Goal: Task Accomplishment & Management: Complete application form

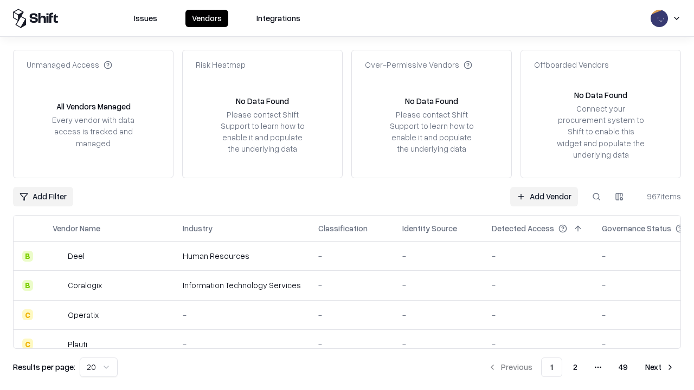
click at [543, 196] on link "Add Vendor" at bounding box center [544, 197] width 68 height 20
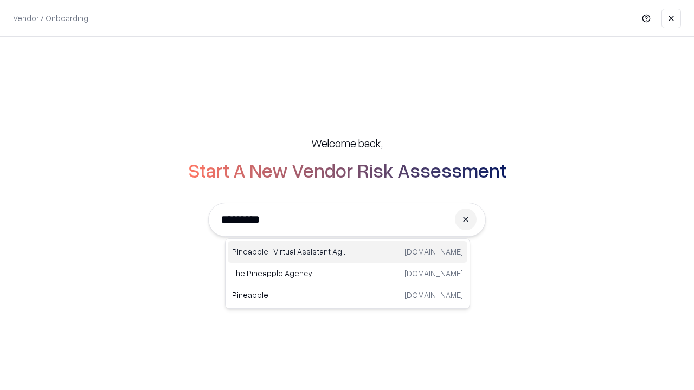
click at [347, 252] on div "Pineapple | Virtual Assistant Agency [DOMAIN_NAME]" at bounding box center [347, 252] width 239 height 22
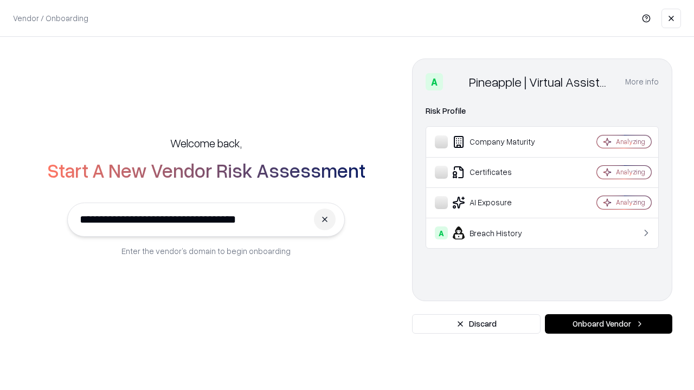
type input "**********"
click at [608, 324] on button "Onboard Vendor" at bounding box center [608, 324] width 127 height 20
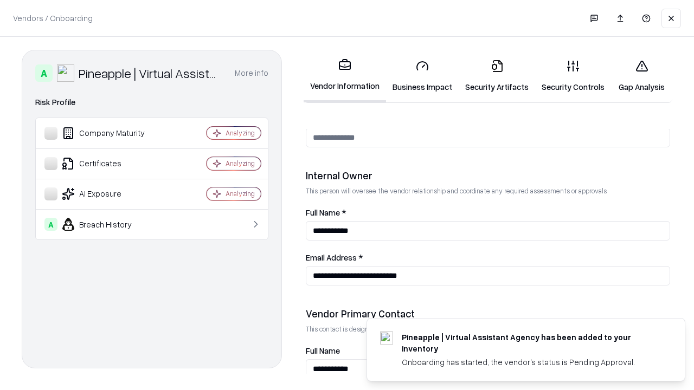
scroll to position [561, 0]
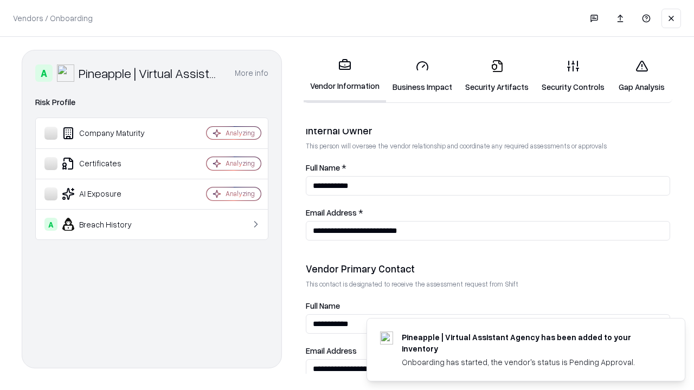
click at [496, 76] on link "Security Artifacts" at bounding box center [496, 76] width 76 height 50
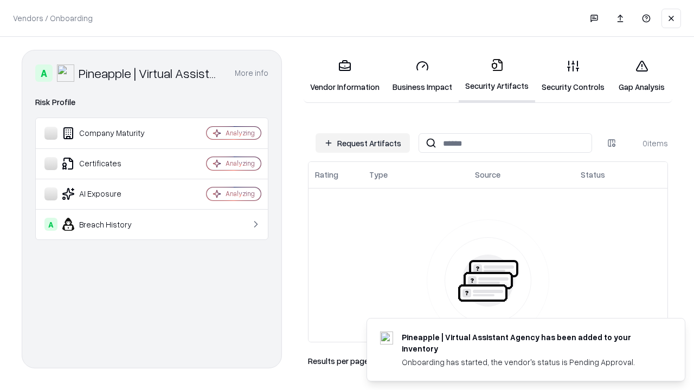
click at [362, 143] on button "Request Artifacts" at bounding box center [362, 143] width 94 height 20
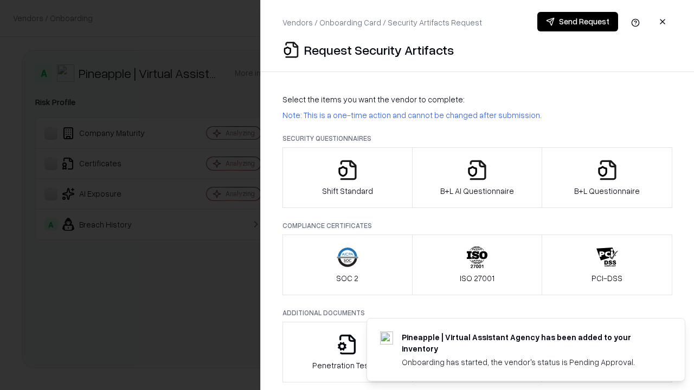
click at [606, 178] on icon "button" at bounding box center [607, 170] width 22 height 22
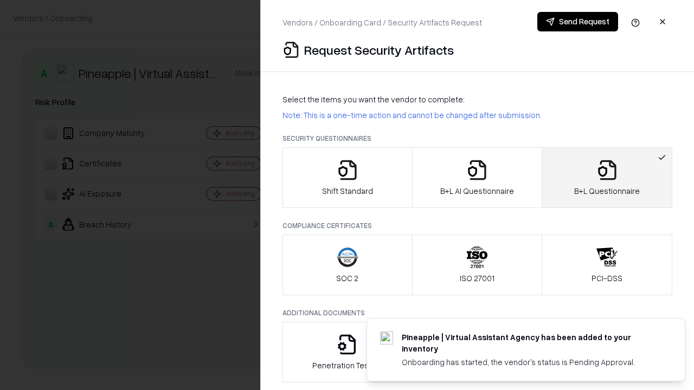
click at [476, 178] on icon "button" at bounding box center [477, 170] width 22 height 22
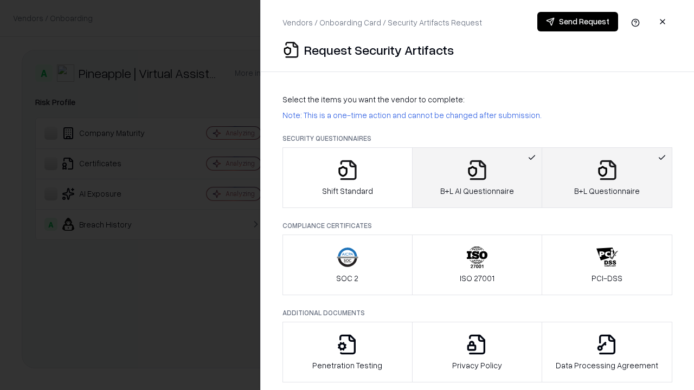
click at [577, 22] on button "Send Request" at bounding box center [577, 22] width 81 height 20
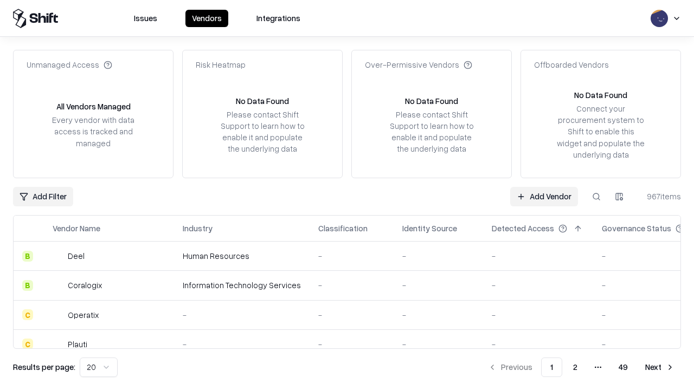
click at [596, 196] on button at bounding box center [596, 197] width 20 height 20
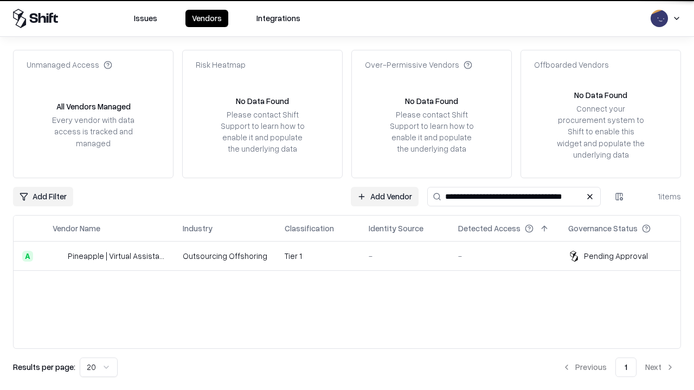
type input "**********"
click at [353, 256] on td "Tier 1" at bounding box center [318, 256] width 84 height 29
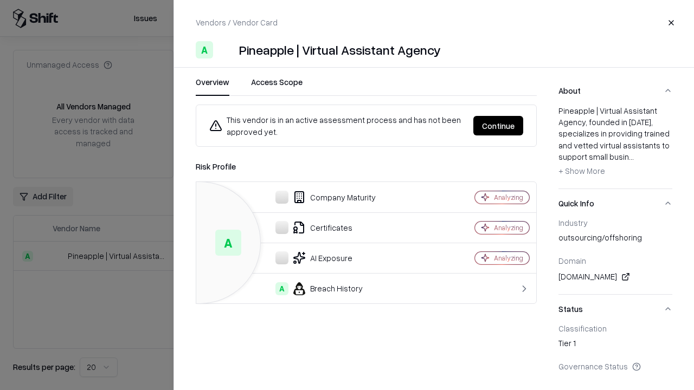
click at [498, 126] on button "Continue" at bounding box center [498, 126] width 50 height 20
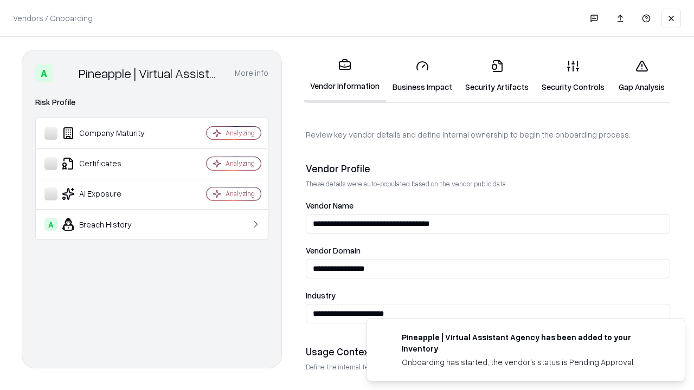
click at [496, 76] on link "Security Artifacts" at bounding box center [496, 76] width 76 height 50
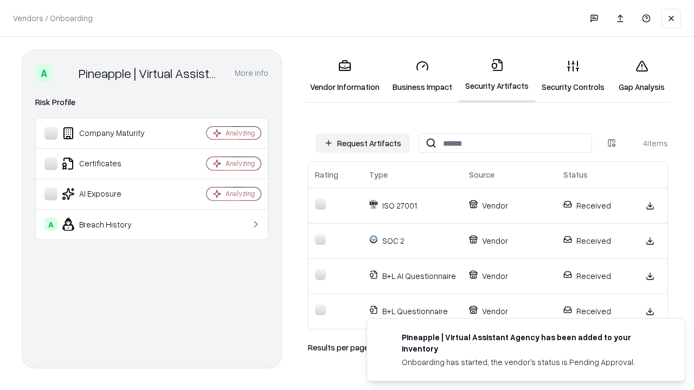
click at [641, 76] on link "Gap Analysis" at bounding box center [641, 76] width 61 height 50
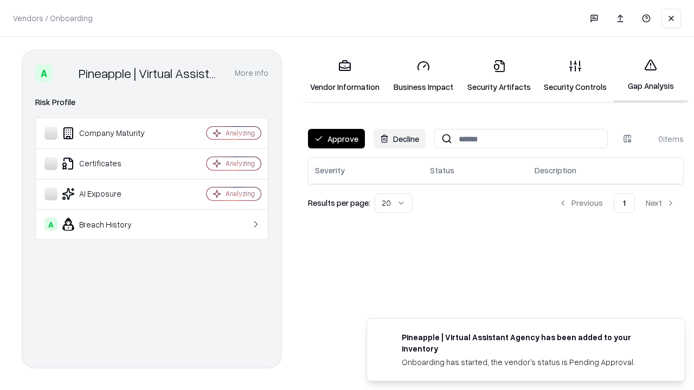
click at [336, 139] on button "Approve" at bounding box center [336, 139] width 57 height 20
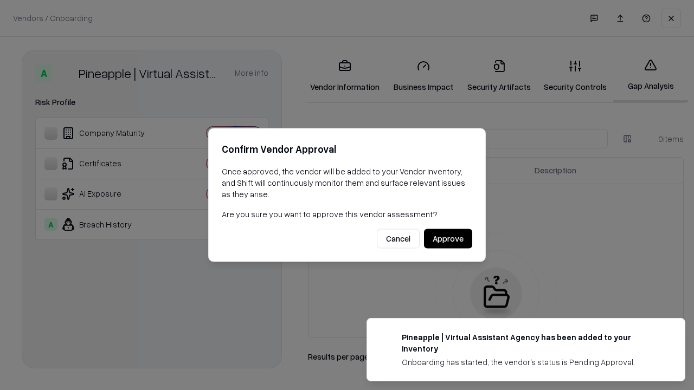
click at [448, 238] on button "Approve" at bounding box center [448, 239] width 48 height 20
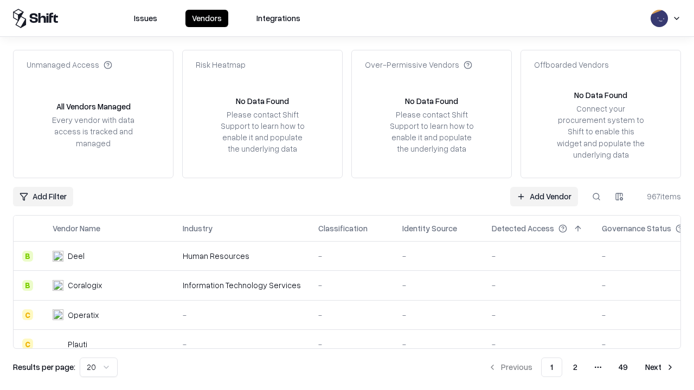
type input "**********"
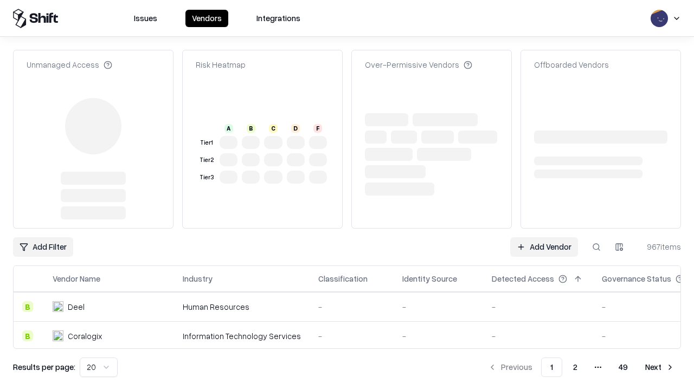
click at [543, 237] on link "Add Vendor" at bounding box center [544, 247] width 68 height 20
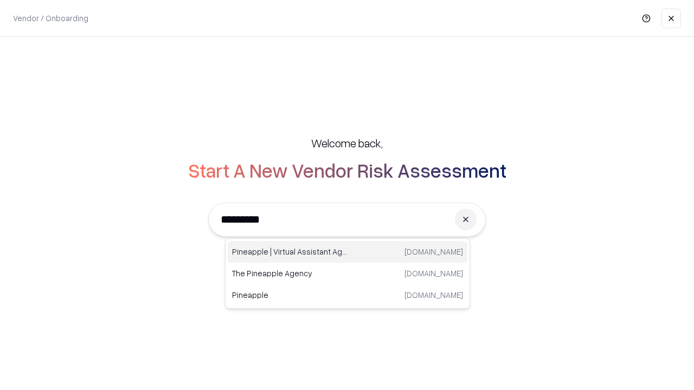
click at [347, 252] on div "Pineapple | Virtual Assistant Agency [DOMAIN_NAME]" at bounding box center [347, 252] width 239 height 22
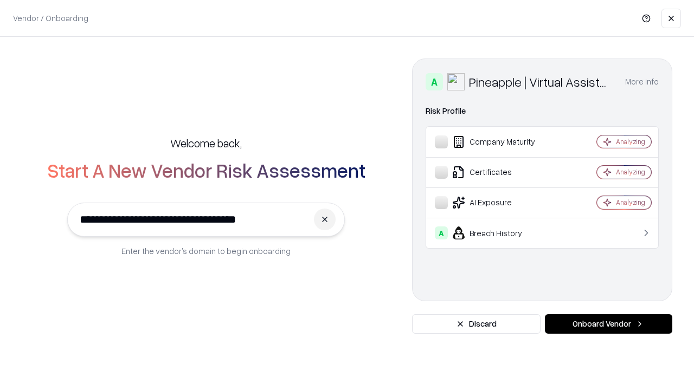
type input "**********"
click at [608, 324] on button "Onboard Vendor" at bounding box center [608, 324] width 127 height 20
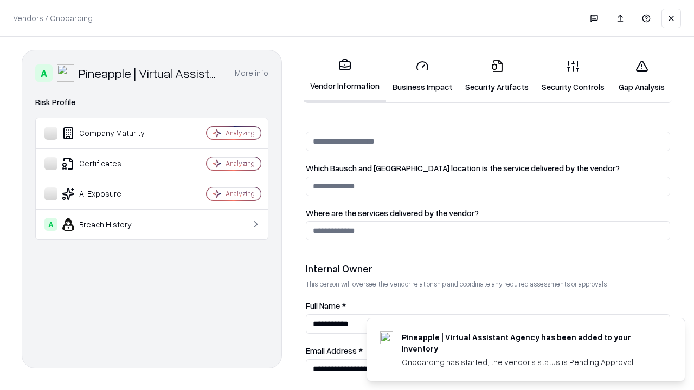
scroll to position [561, 0]
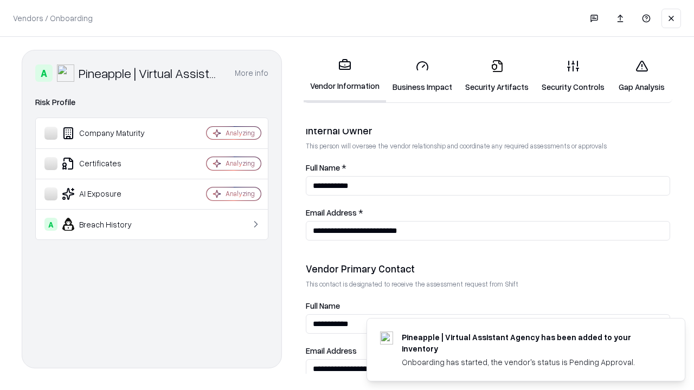
click at [641, 76] on link "Gap Analysis" at bounding box center [641, 76] width 61 height 50
